Goal: Find specific page/section: Find specific page/section

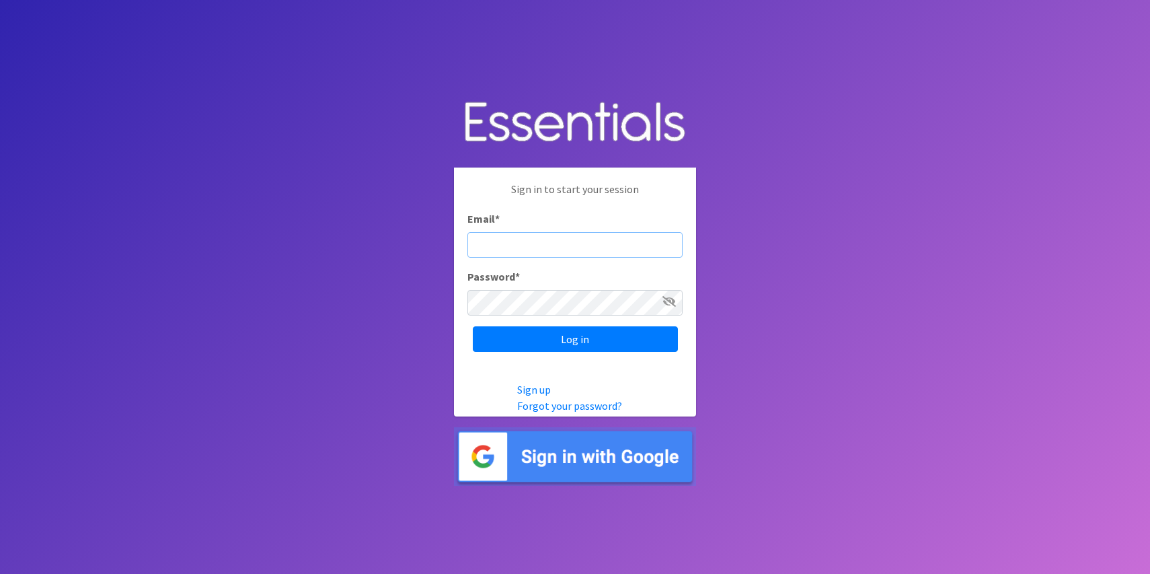
type input "[PERSON_NAME][EMAIL_ADDRESS][DOMAIN_NAME]"
click at [575, 339] on input "Log in" at bounding box center [575, 339] width 205 height 26
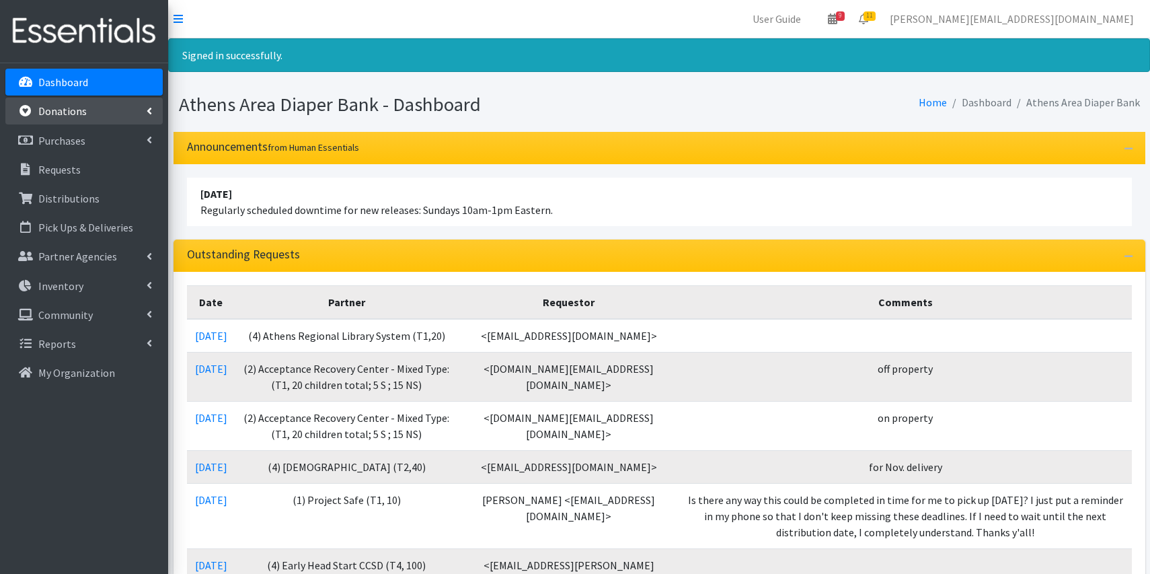
click at [138, 123] on link "Donations" at bounding box center [83, 111] width 157 height 27
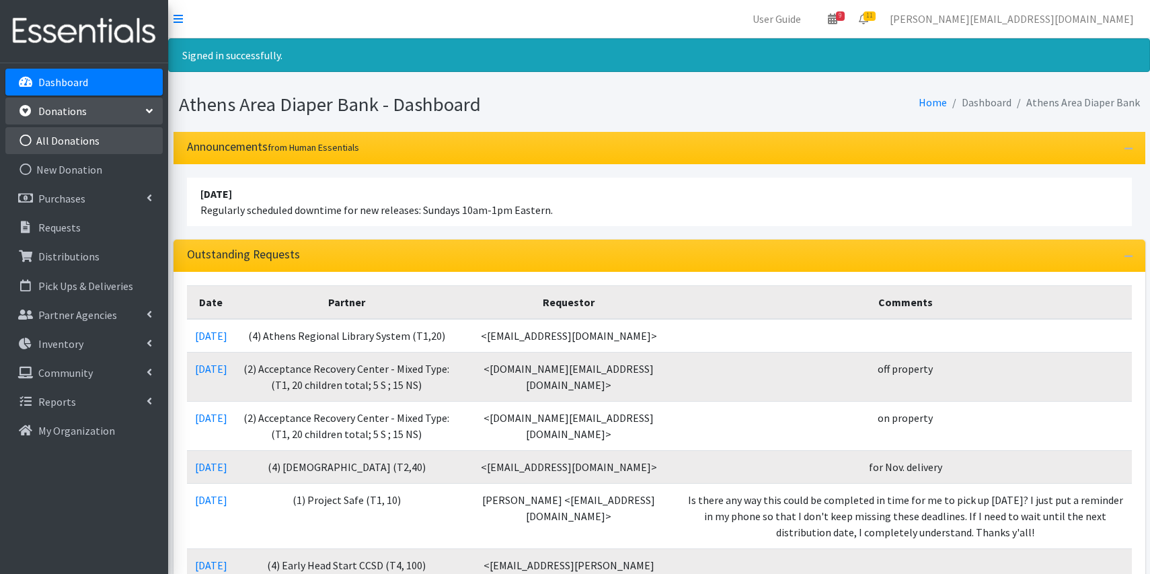
click at [117, 148] on link "All Donations" at bounding box center [83, 140] width 157 height 27
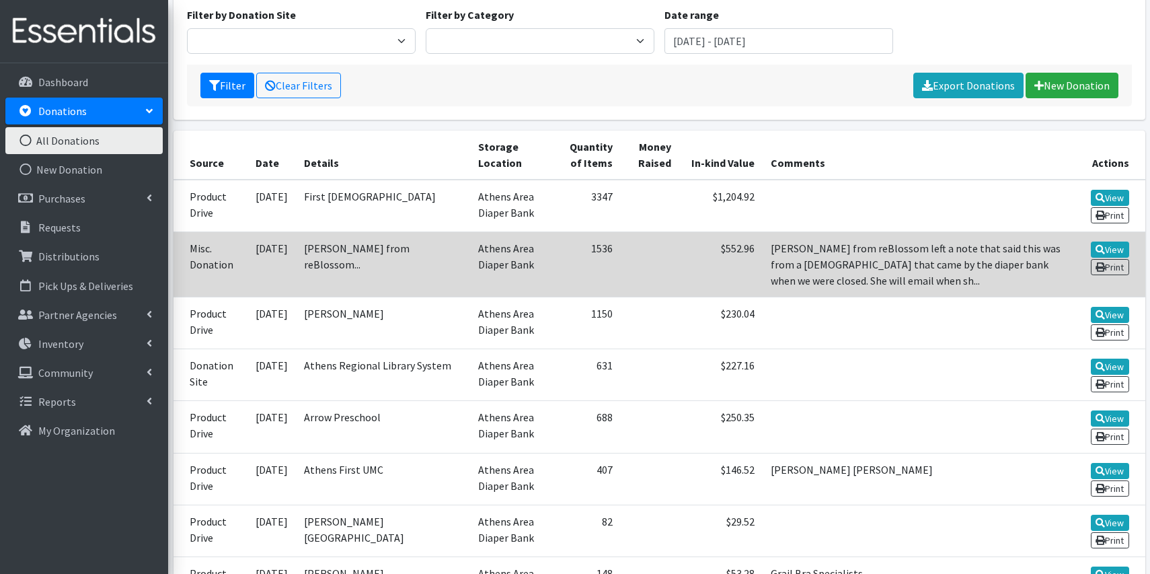
scroll to position [48, 0]
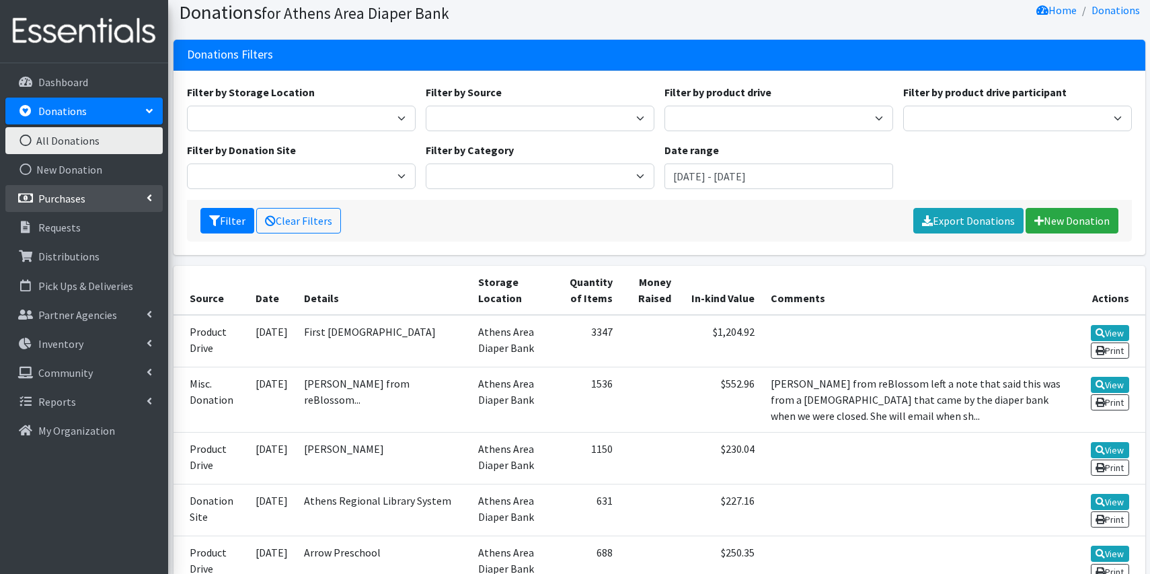
click at [80, 189] on link "Purchases" at bounding box center [83, 198] width 157 height 27
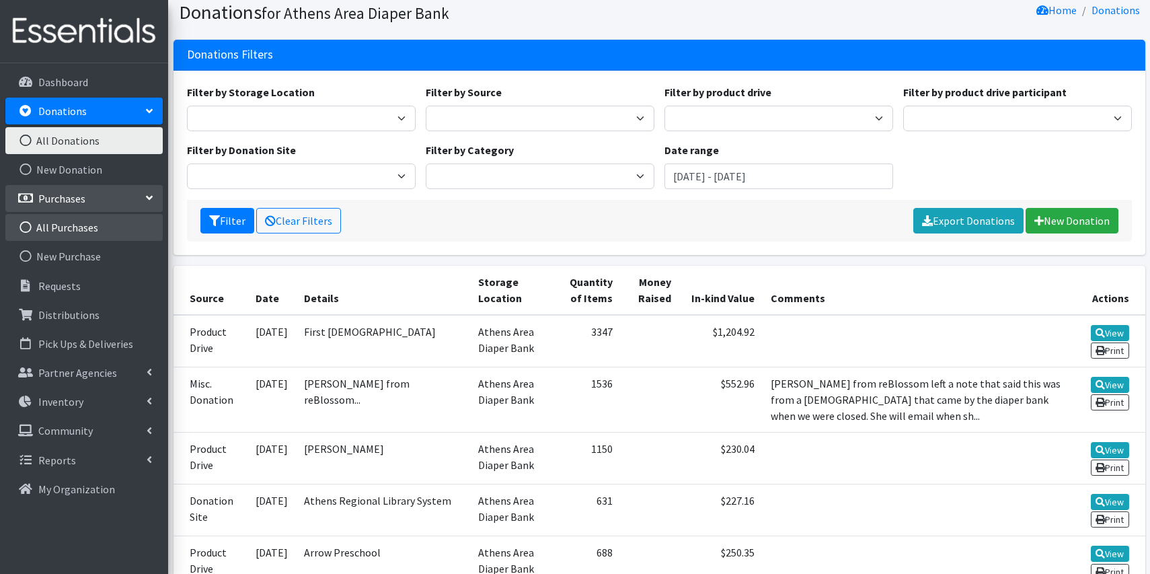
click at [79, 223] on link "All Purchases" at bounding box center [83, 227] width 157 height 27
